Goal: Transaction & Acquisition: Purchase product/service

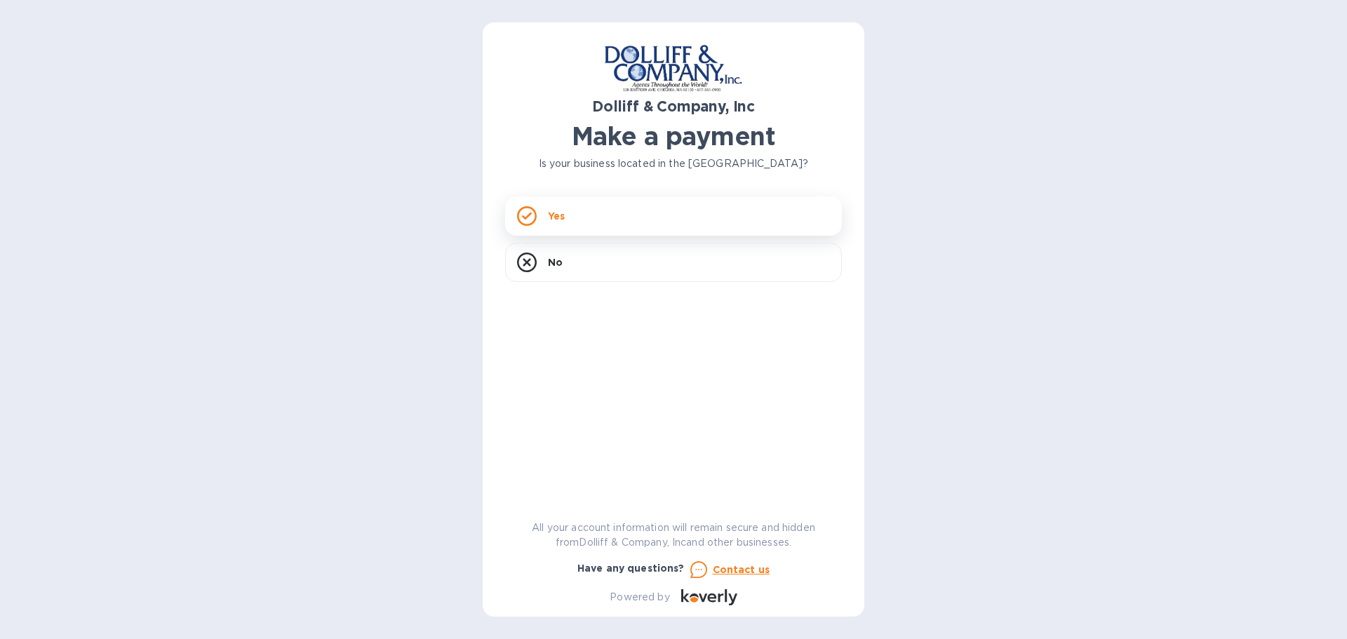
click at [524, 223] on icon at bounding box center [527, 216] width 20 height 20
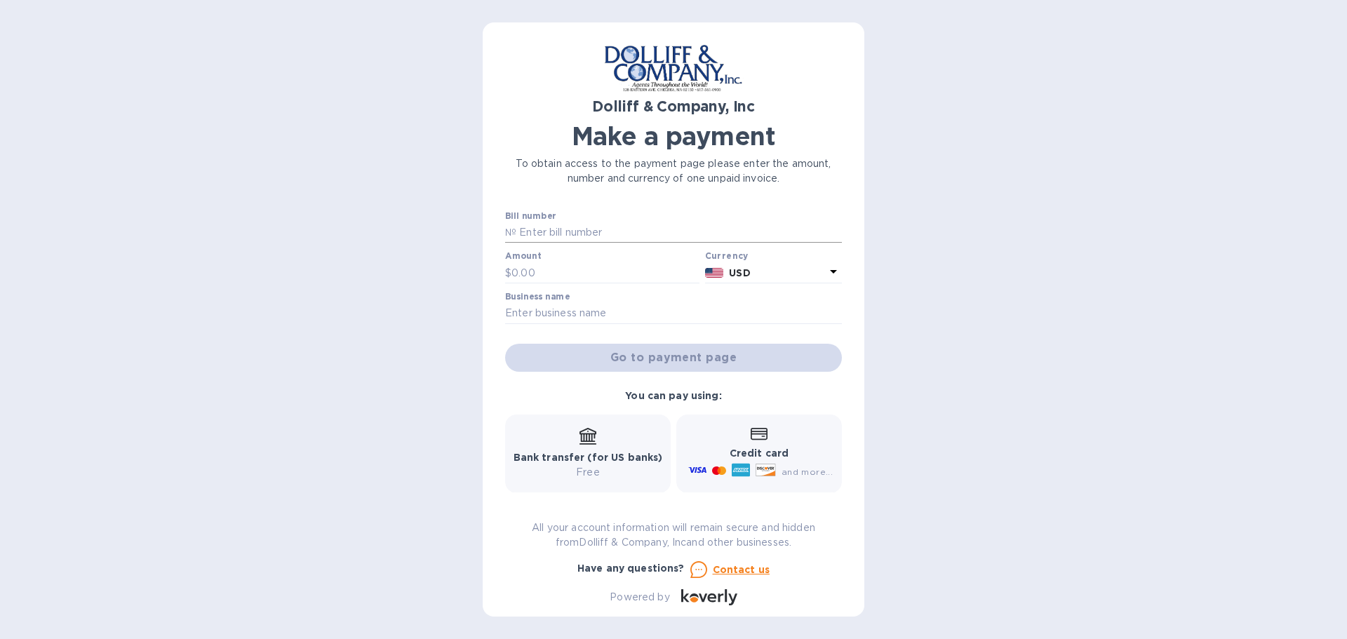
click at [552, 229] on input "text" at bounding box center [678, 232] width 325 height 21
type input "922357"
click at [528, 266] on input "text" at bounding box center [605, 272] width 188 height 21
type input "6,333.96"
click at [542, 306] on input "text" at bounding box center [673, 313] width 337 height 21
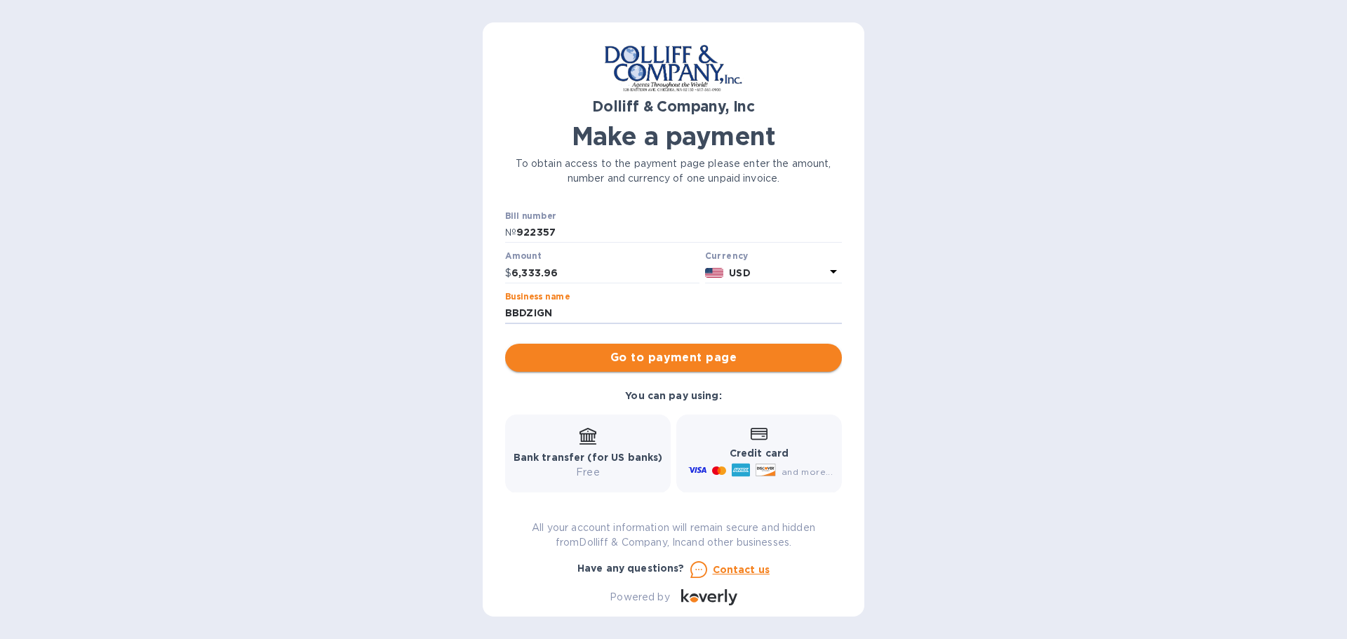
type input "BBDZIGN"
click at [710, 353] on span "Go to payment page" at bounding box center [673, 357] width 314 height 17
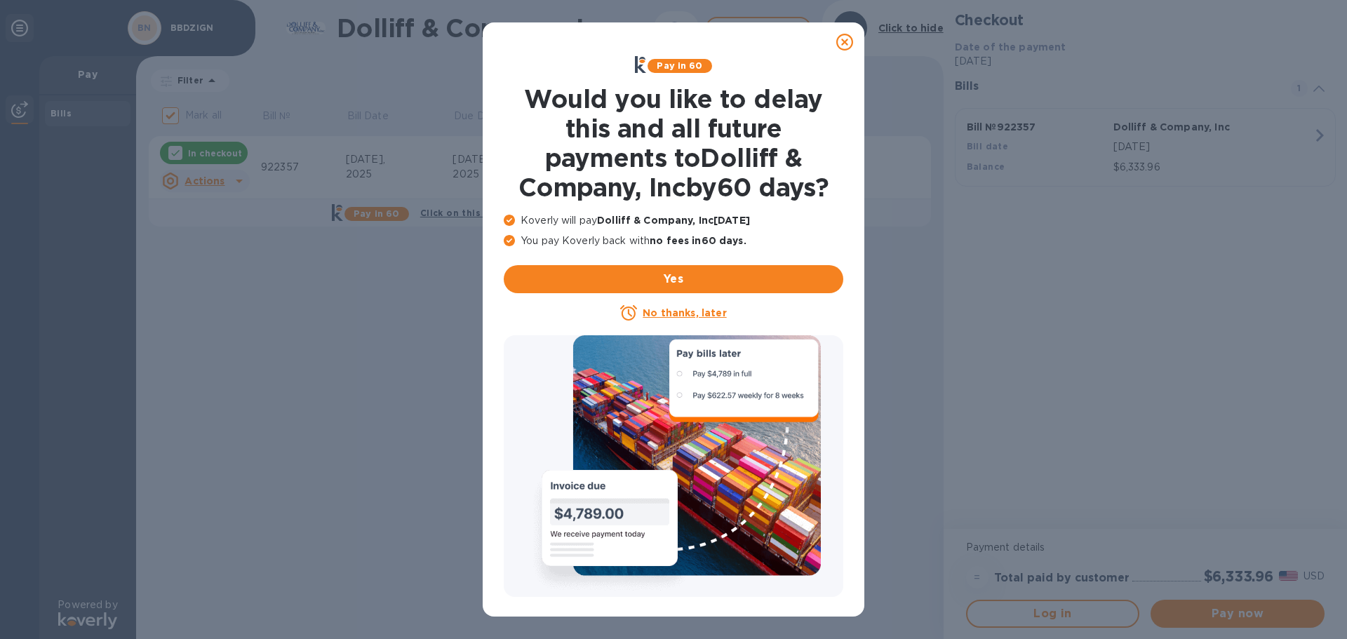
click at [685, 307] on u "No thanks, later" at bounding box center [684, 312] width 83 height 11
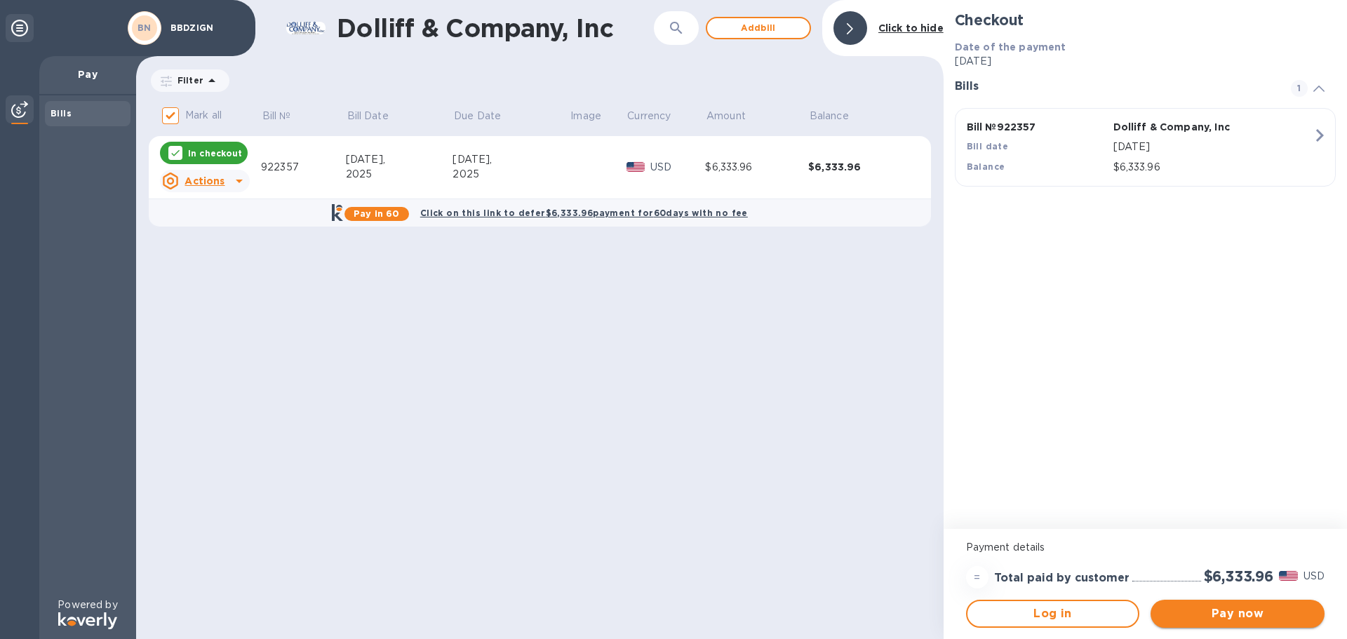
click at [1240, 619] on span "Pay now" at bounding box center [1238, 613] width 152 height 17
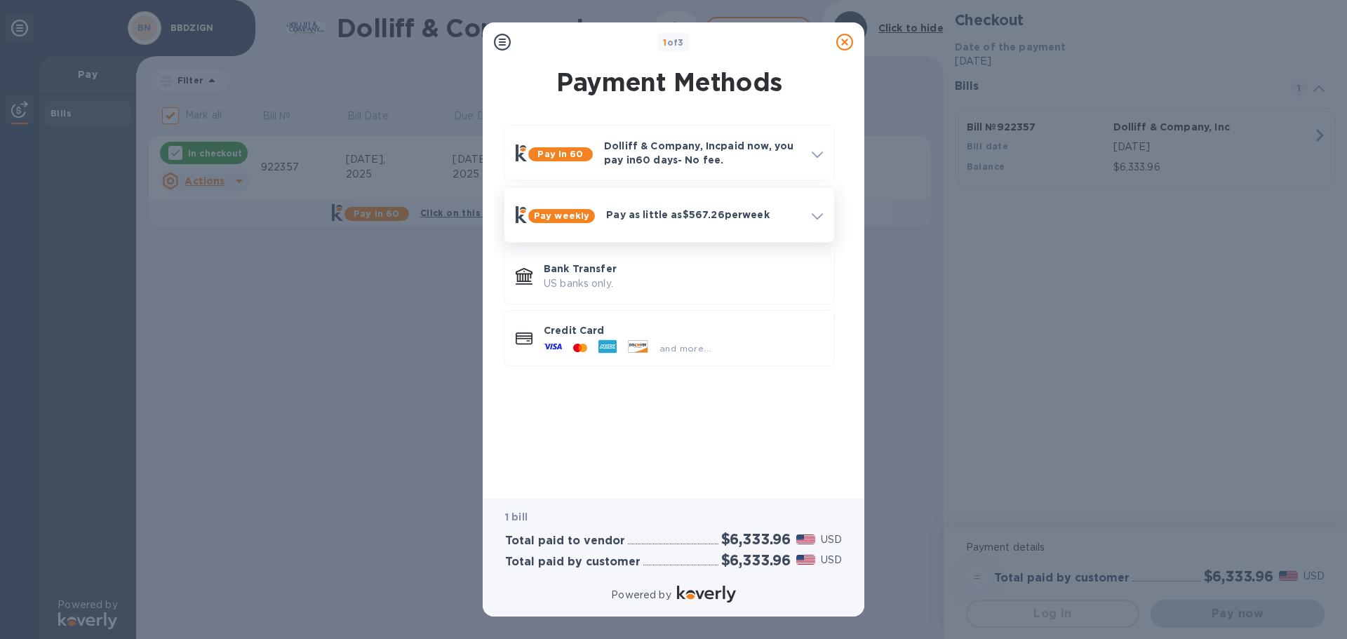
click at [815, 217] on icon at bounding box center [817, 216] width 11 height 6
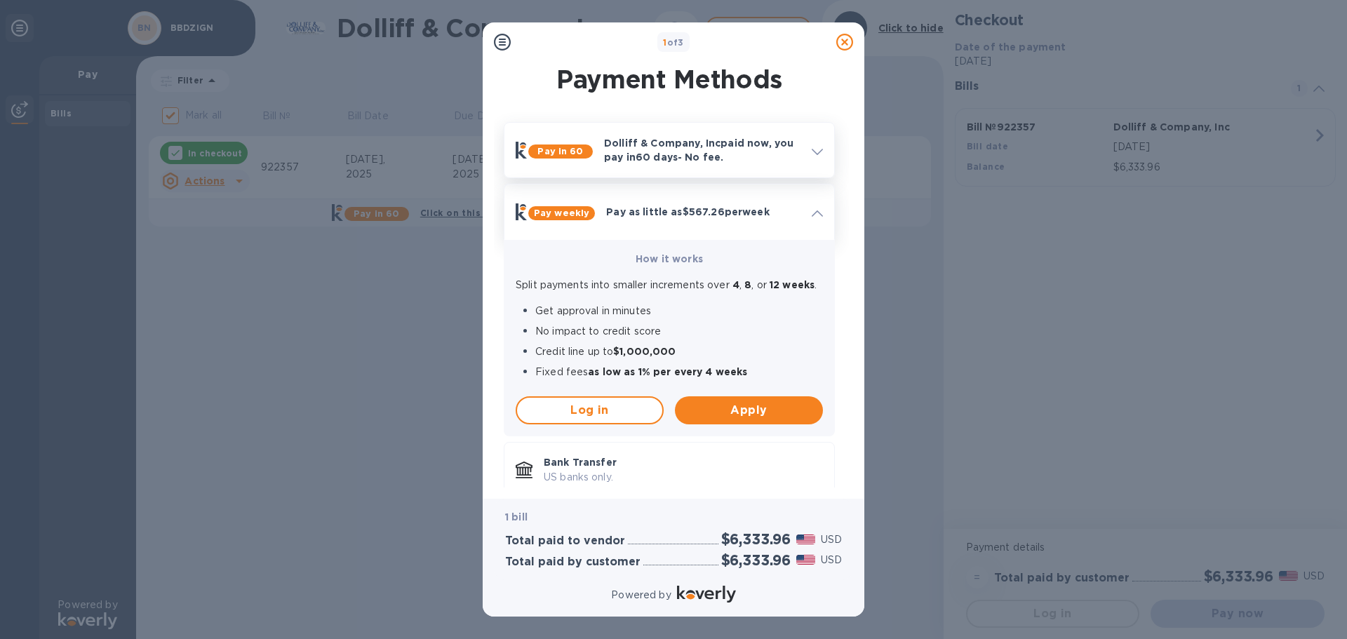
click at [718, 155] on p "Dolliff & Company, Inc paid now, you pay [DATE] - No fee." at bounding box center [702, 150] width 196 height 28
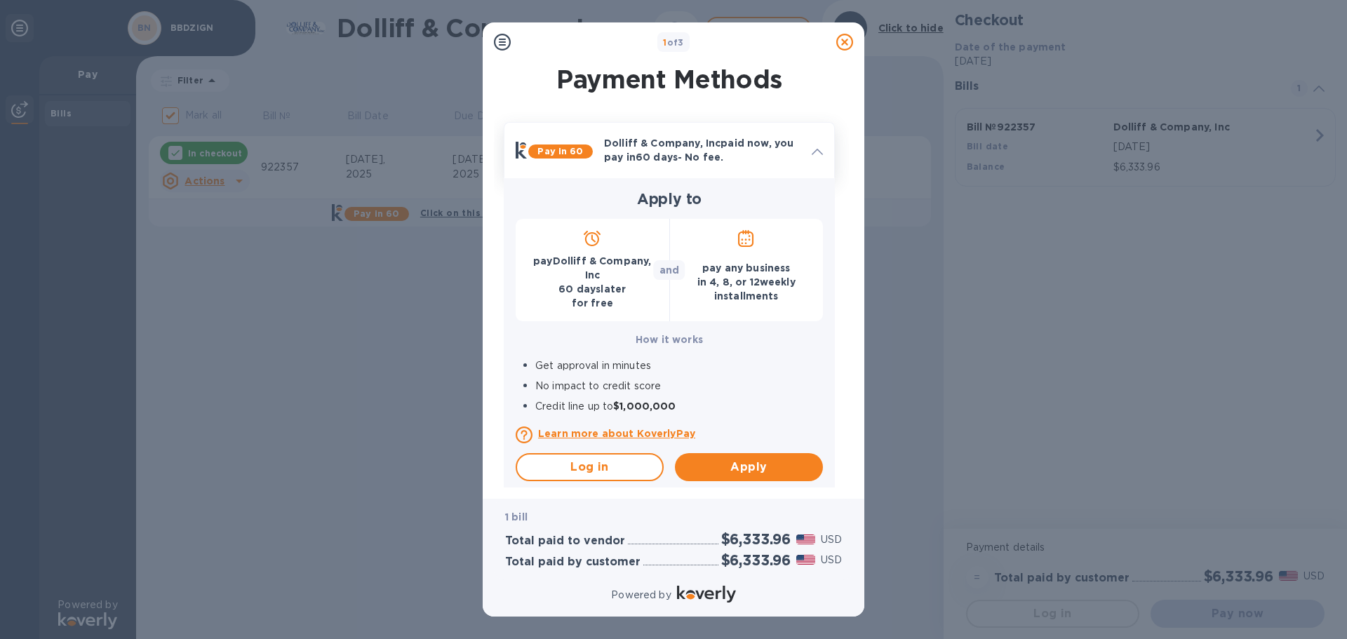
click at [778, 150] on p "Dolliff & Company, Inc paid now, you pay [DATE] - No fee." at bounding box center [702, 150] width 196 height 28
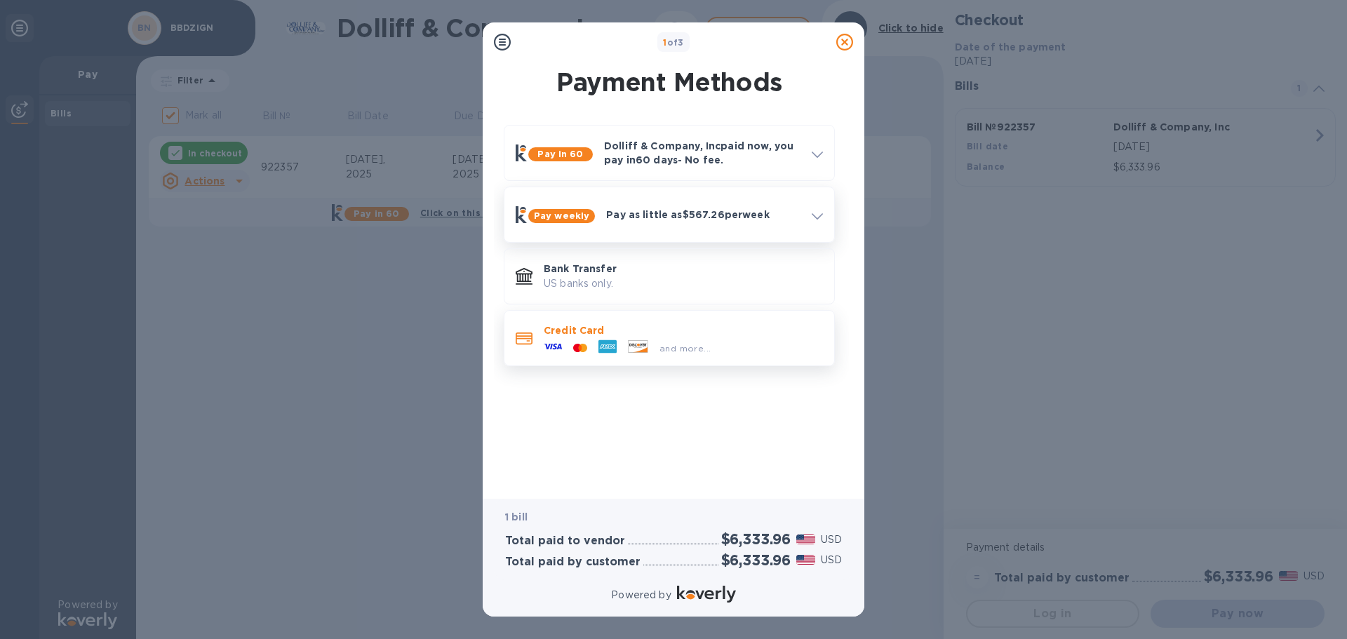
click at [586, 347] on icon at bounding box center [583, 347] width 7 height 8
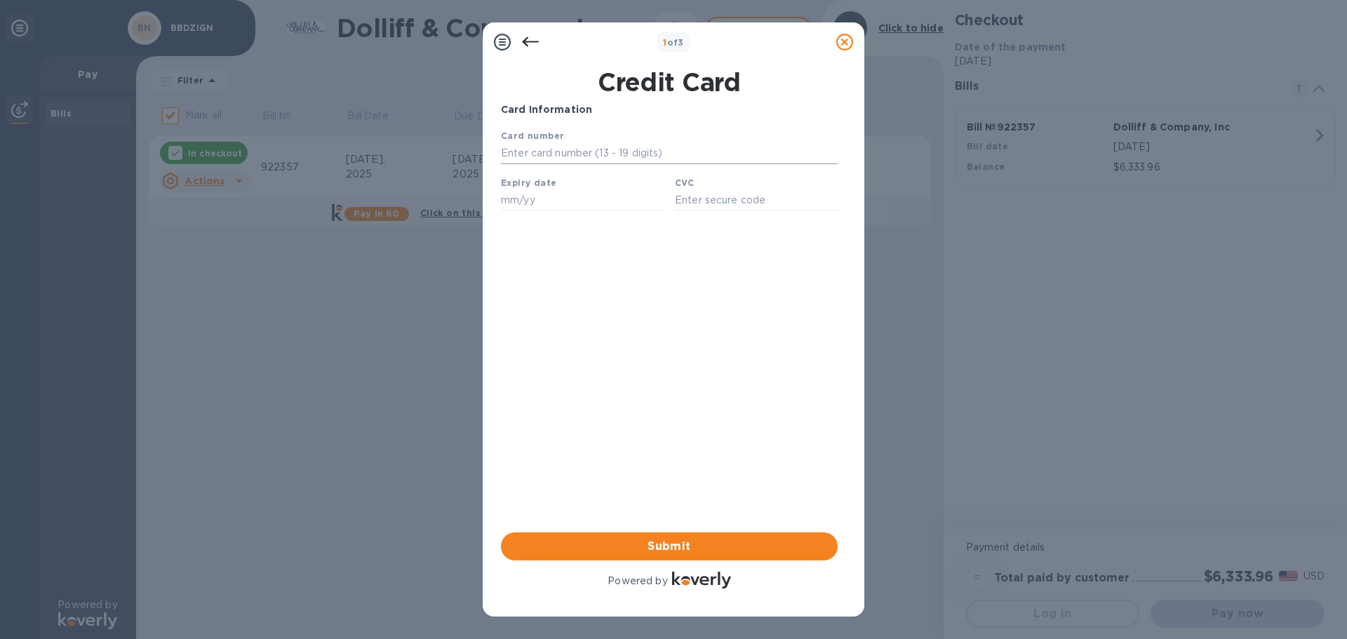
click at [568, 147] on input "text" at bounding box center [669, 153] width 337 height 21
type input "[CREDIT_CARD_NUMBER]"
click at [506, 199] on input "text" at bounding box center [582, 199] width 163 height 21
type input "12/27"
click at [708, 204] on input "text" at bounding box center [756, 199] width 163 height 21
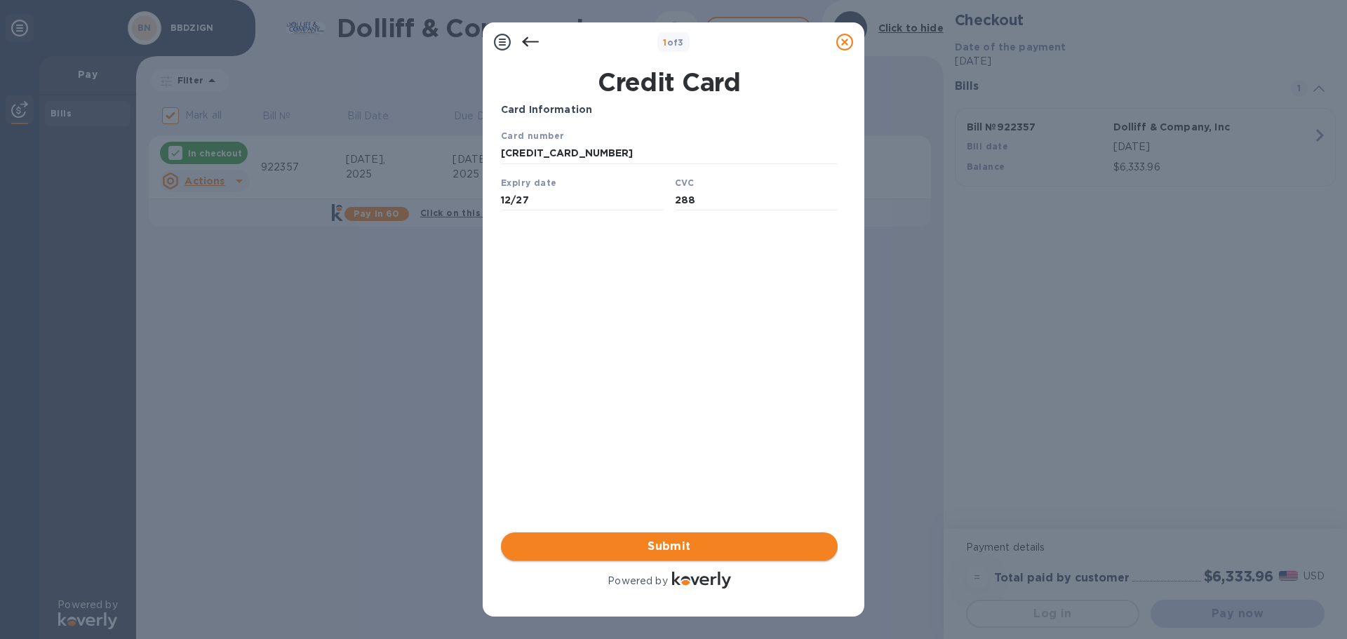
type input "288"
click at [667, 542] on span "Submit" at bounding box center [669, 546] width 314 height 17
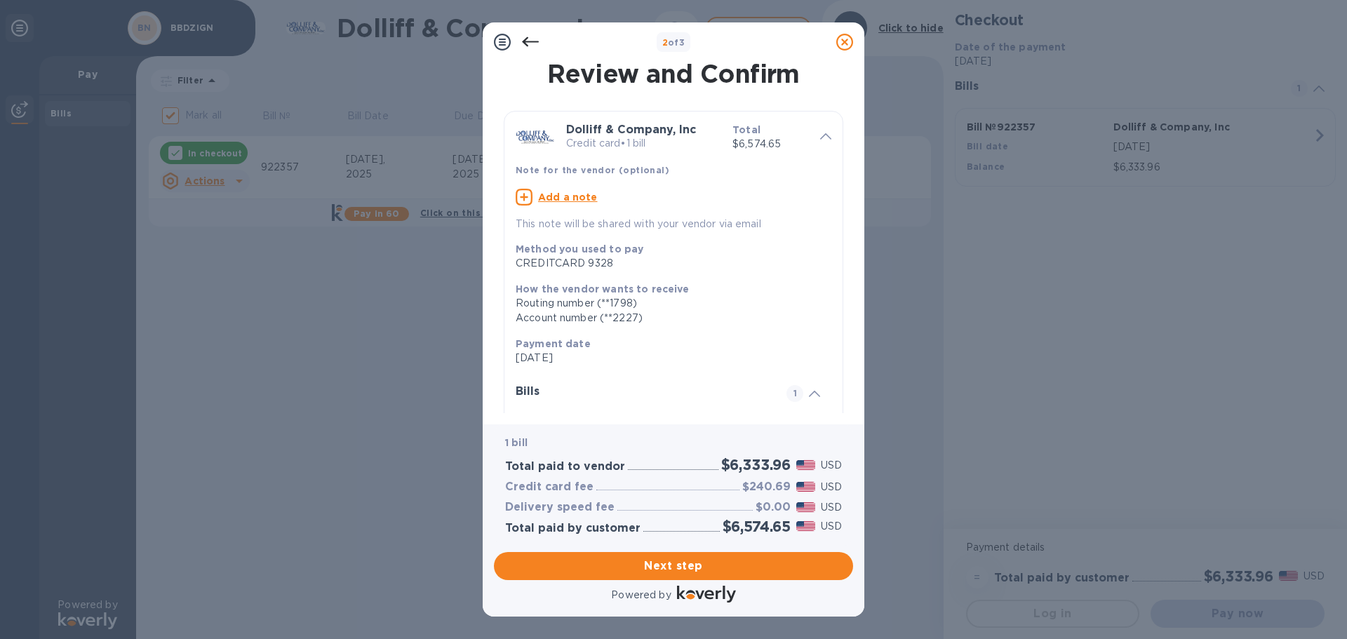
click at [523, 44] on icon at bounding box center [530, 42] width 17 height 17
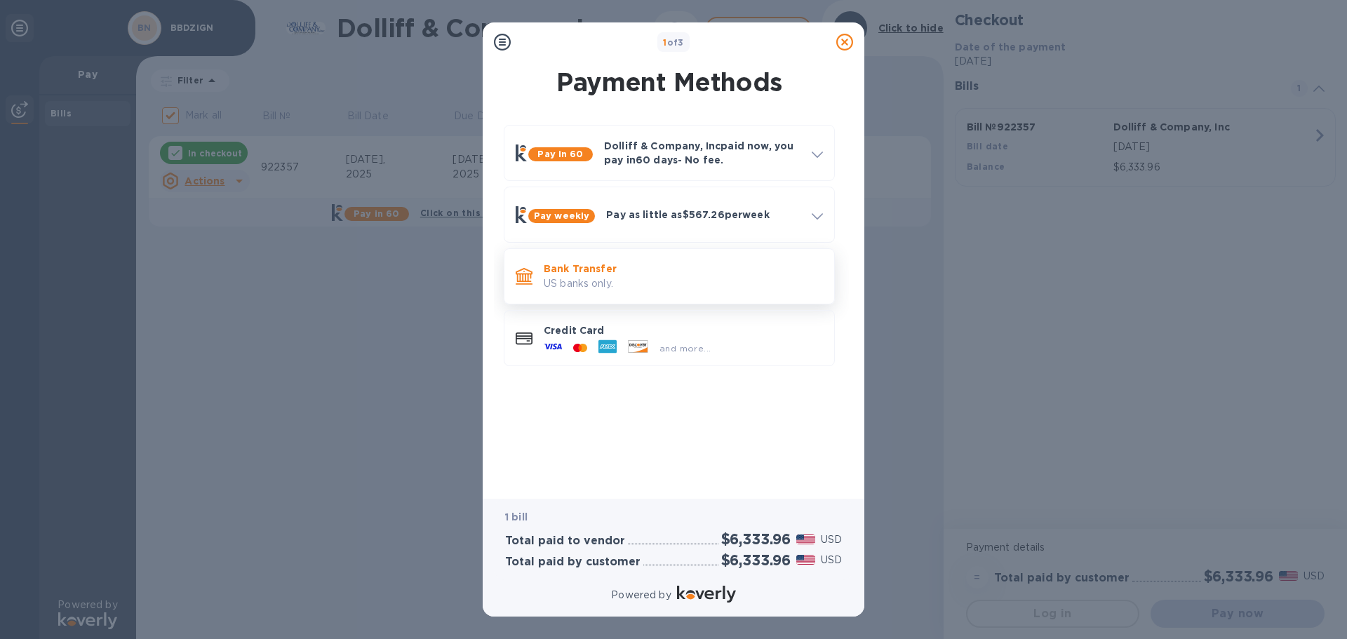
click at [558, 283] on p "US banks only." at bounding box center [683, 283] width 279 height 15
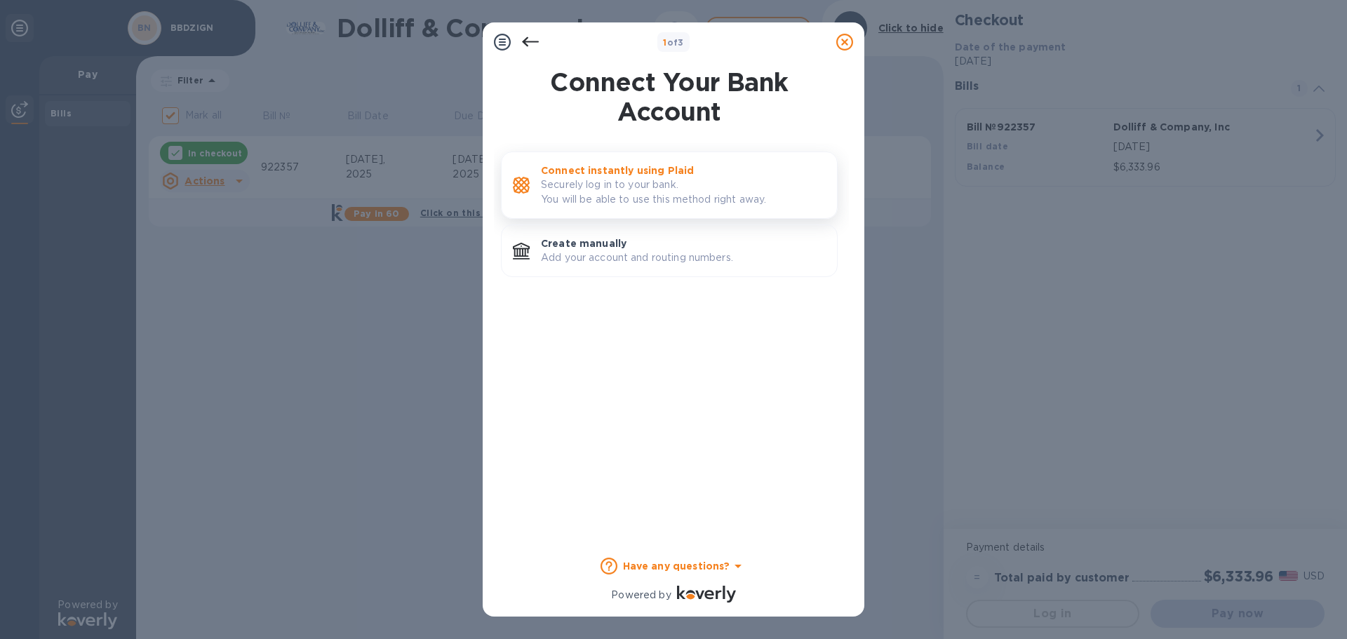
click at [606, 189] on p "Securely log in to your bank. You will be able to use this method right away." at bounding box center [683, 191] width 285 height 29
